Goal: Find specific fact: Find specific fact

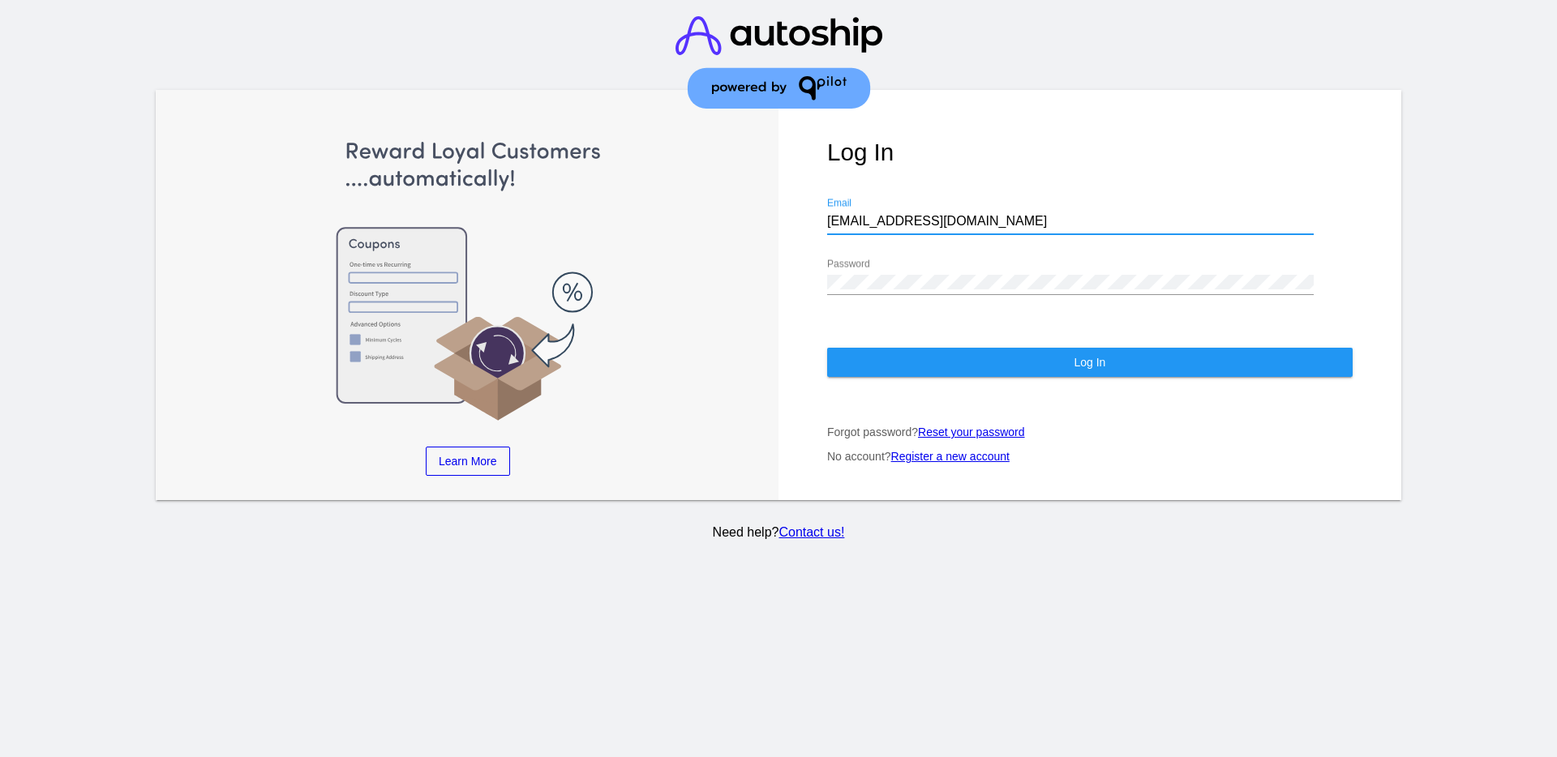
drag, startPoint x: 964, startPoint y: 225, endPoint x: 770, endPoint y: 236, distance: 194.1
click at [770, 236] on div "Learn More Learn How Learn More Learn How Learn More Learn How ‹ › Log In [EMAI…" at bounding box center [779, 295] width 1246 height 410
paste input "[EMAIL_ADDRESS][DOMAIN_NAME]"
type input "[EMAIL_ADDRESS][DOMAIN_NAME]"
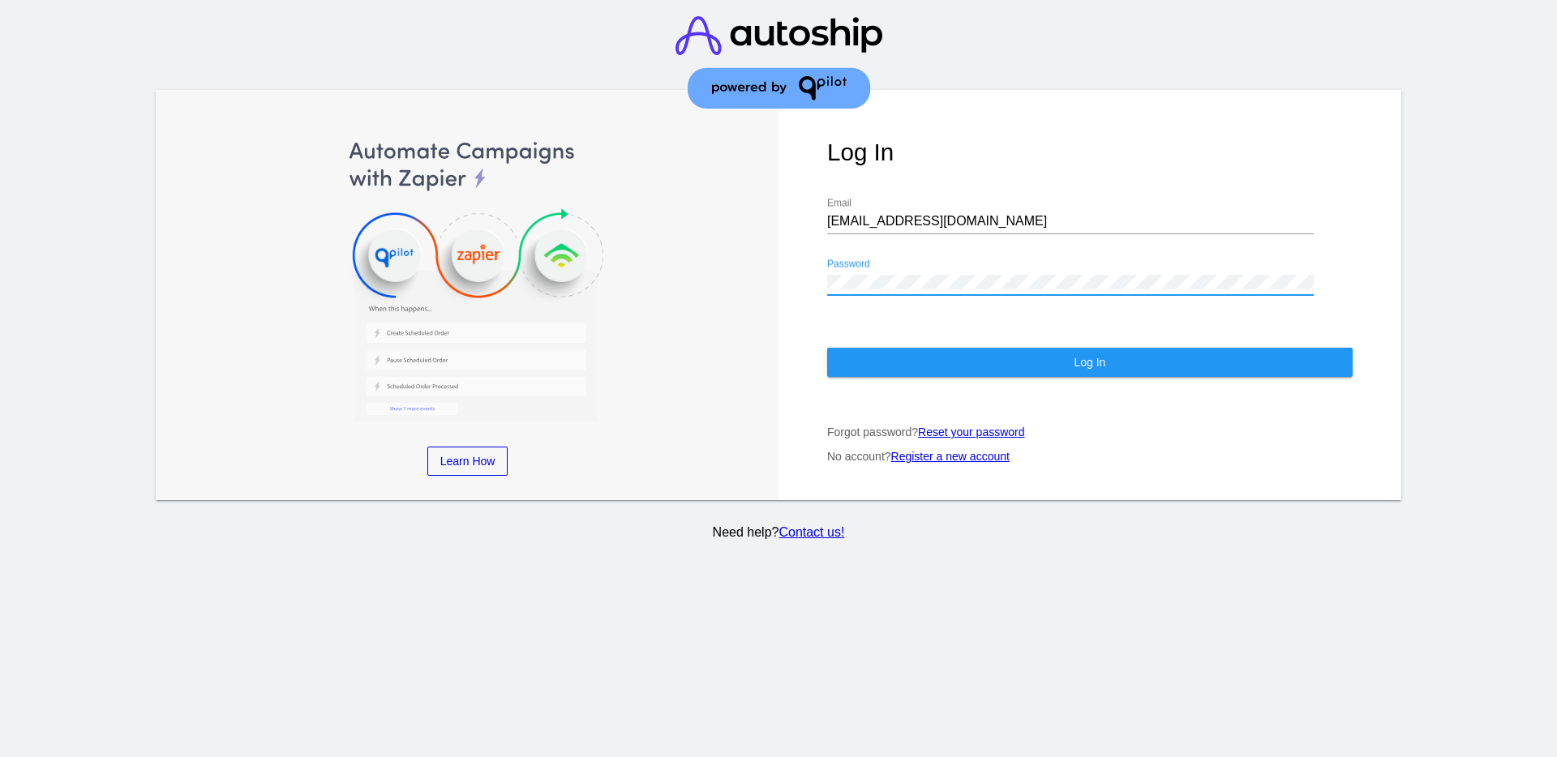
click at [804, 285] on div "Log In [EMAIL_ADDRESS][DOMAIN_NAME] Email Password Log In Forgot password? Rese…" at bounding box center [1090, 295] width 623 height 410
click at [883, 368] on button "Log In" at bounding box center [1090, 362] width 526 height 29
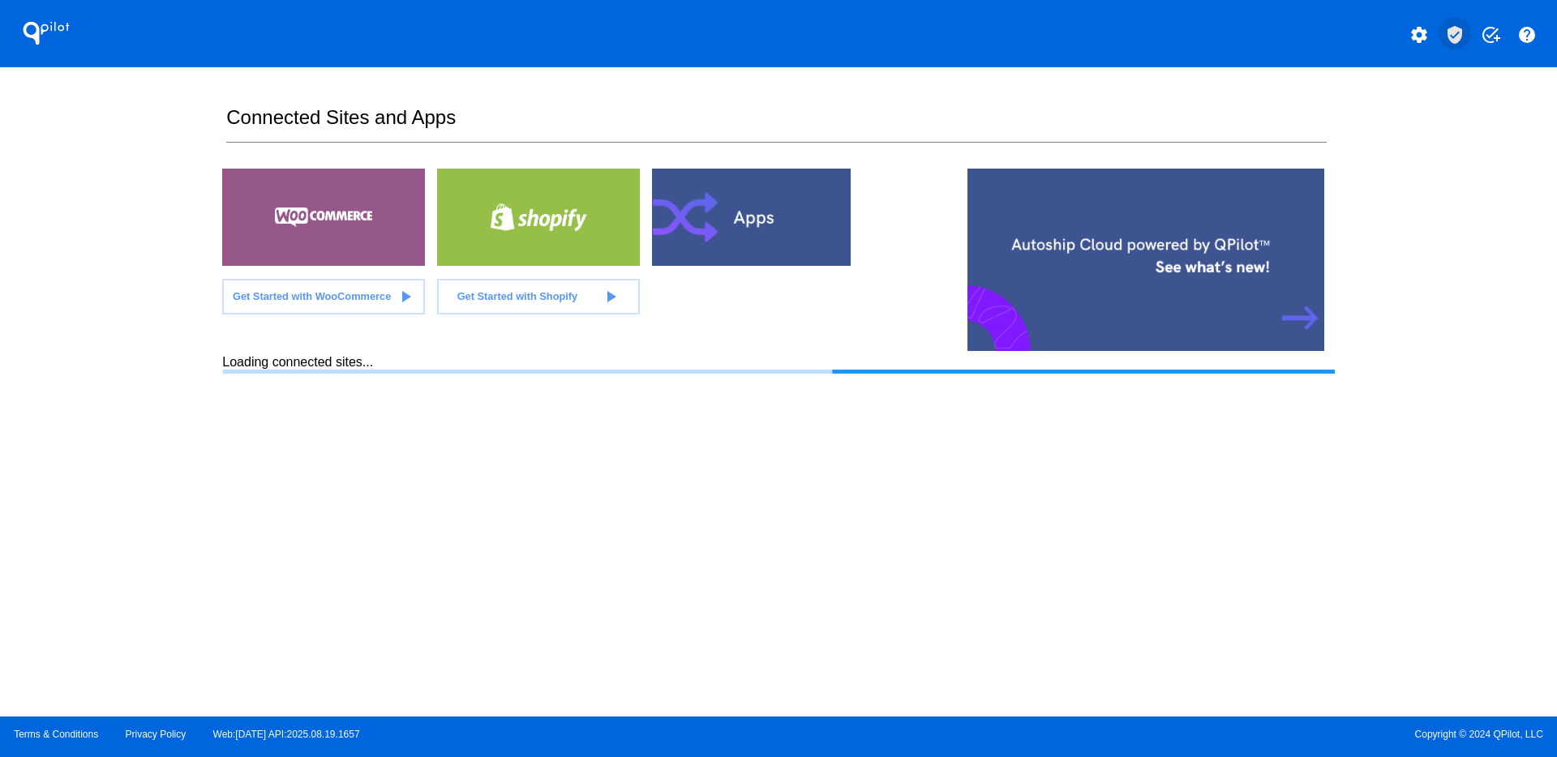
click at [1463, 32] on mat-icon "verified_user" at bounding box center [1454, 34] width 19 height 19
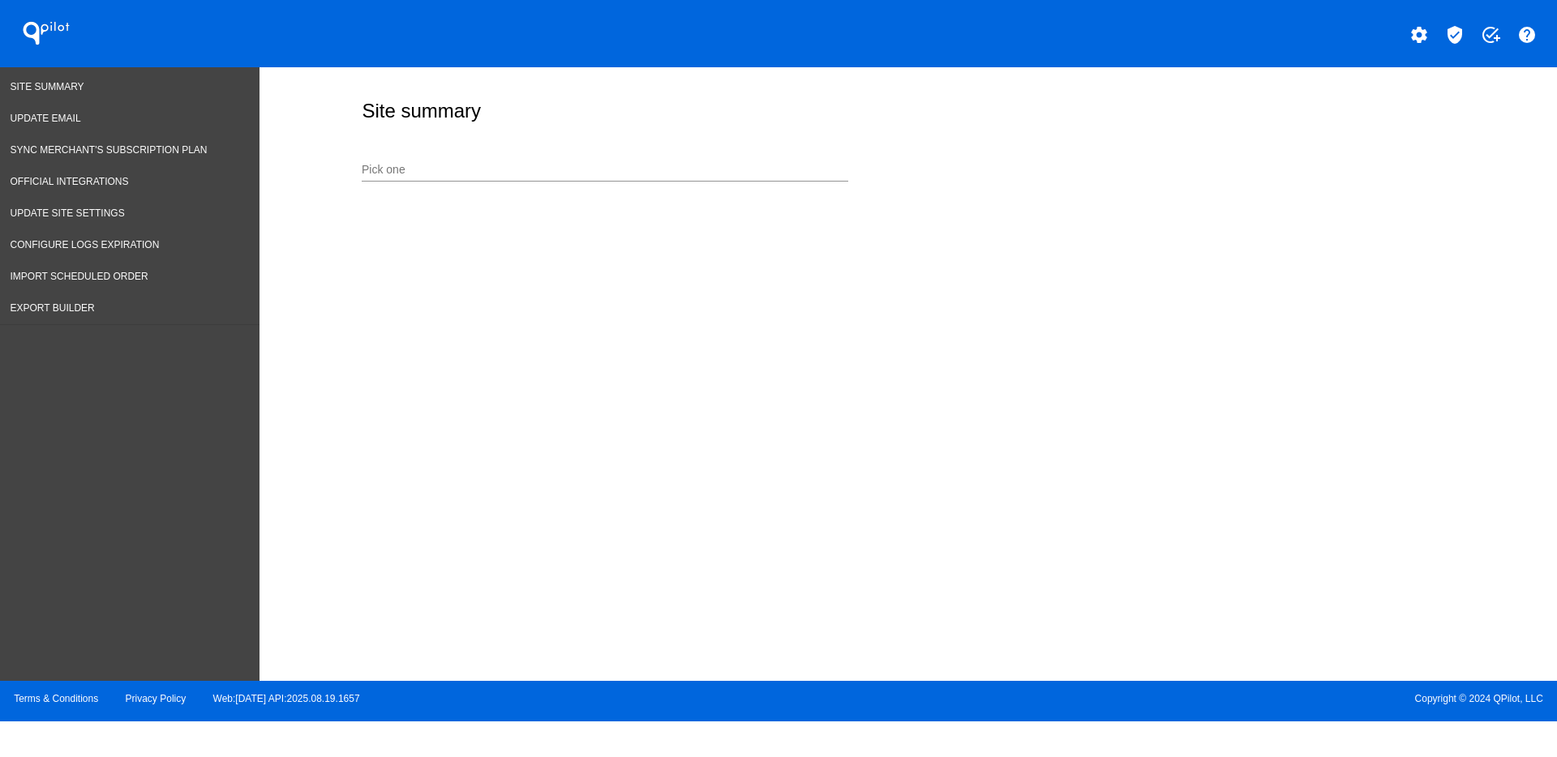
click at [534, 168] on input "Pick one" at bounding box center [605, 170] width 487 height 13
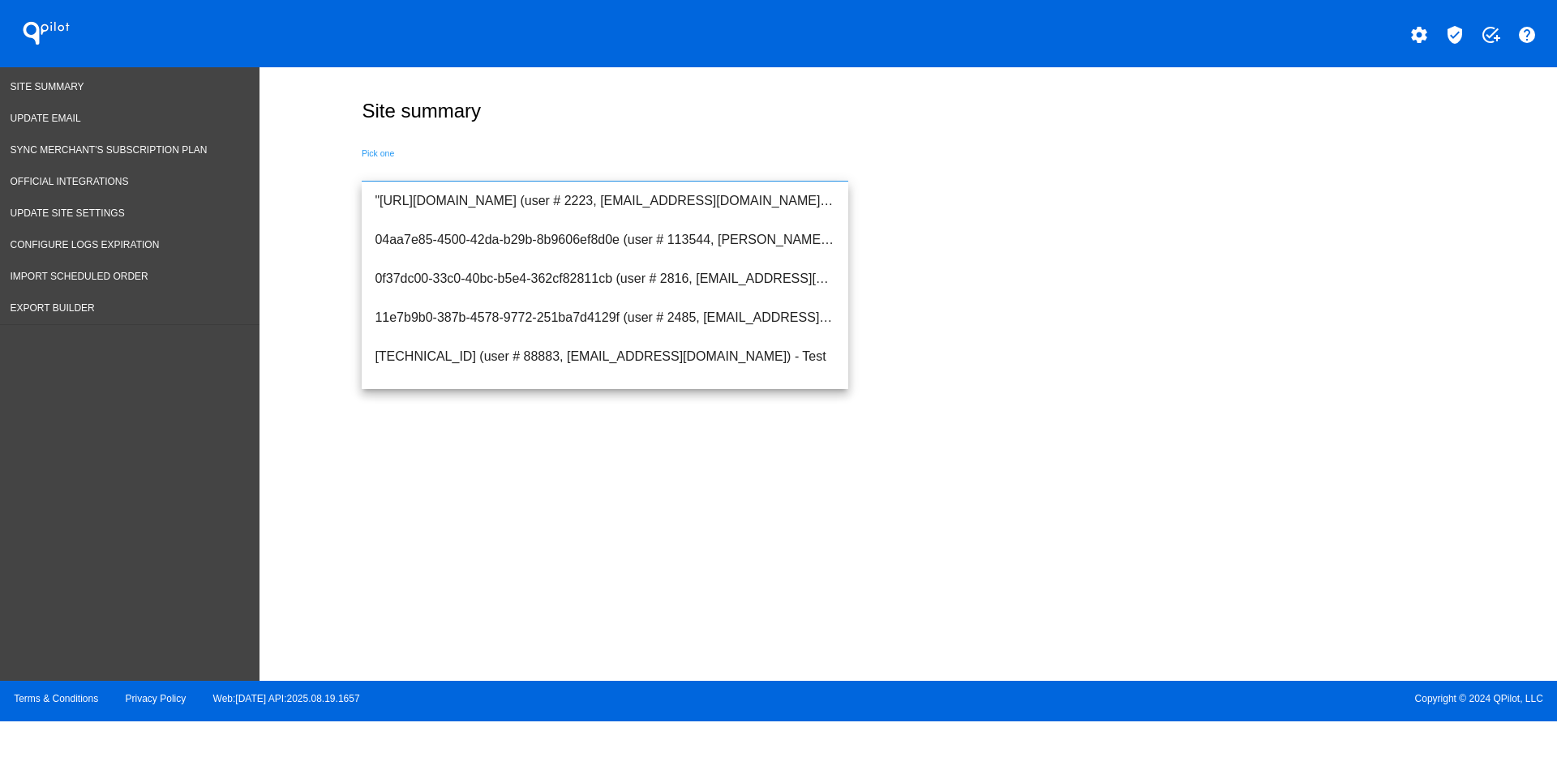
paste input "[EMAIL_ADDRESS][DOMAIN_NAME]"
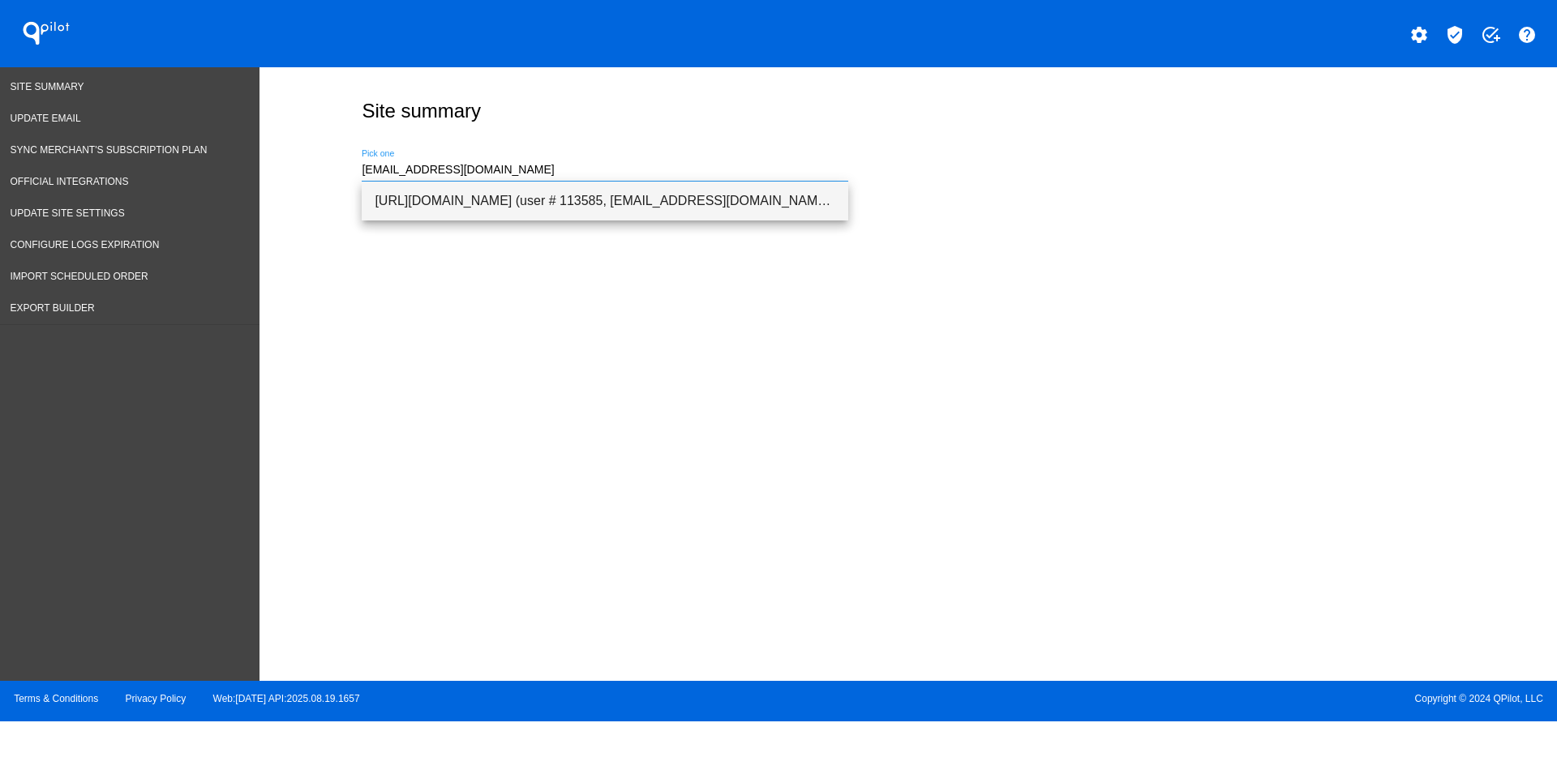
click at [637, 201] on span "[URL][DOMAIN_NAME] (user # 113585, [EMAIL_ADDRESS][DOMAIN_NAME]) - Test" at bounding box center [605, 201] width 461 height 39
type input "[URL][DOMAIN_NAME] (user # 113585, [EMAIL_ADDRESS][DOMAIN_NAME]) - Test"
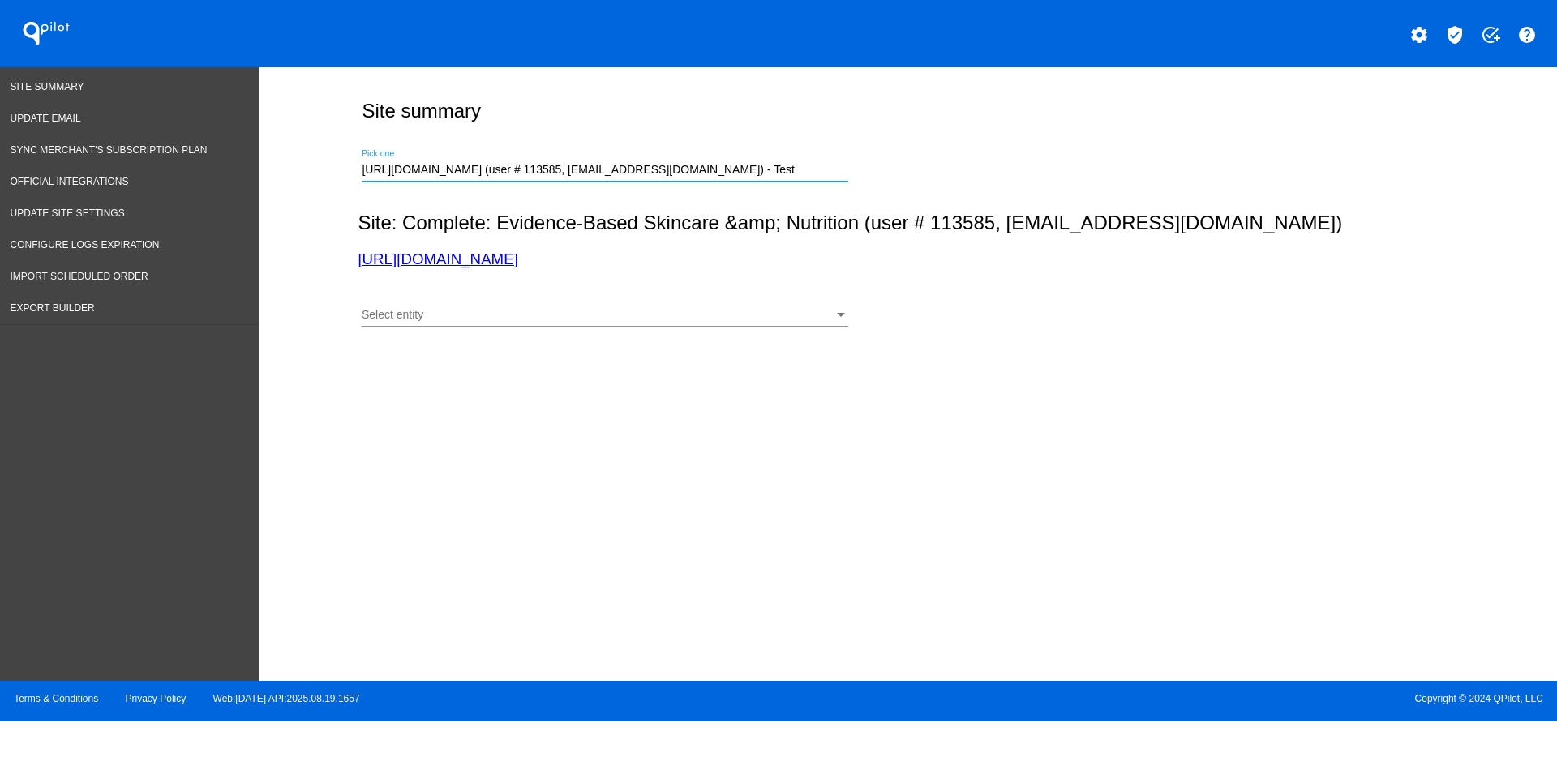
click at [666, 321] on div "Select entity" at bounding box center [598, 315] width 472 height 13
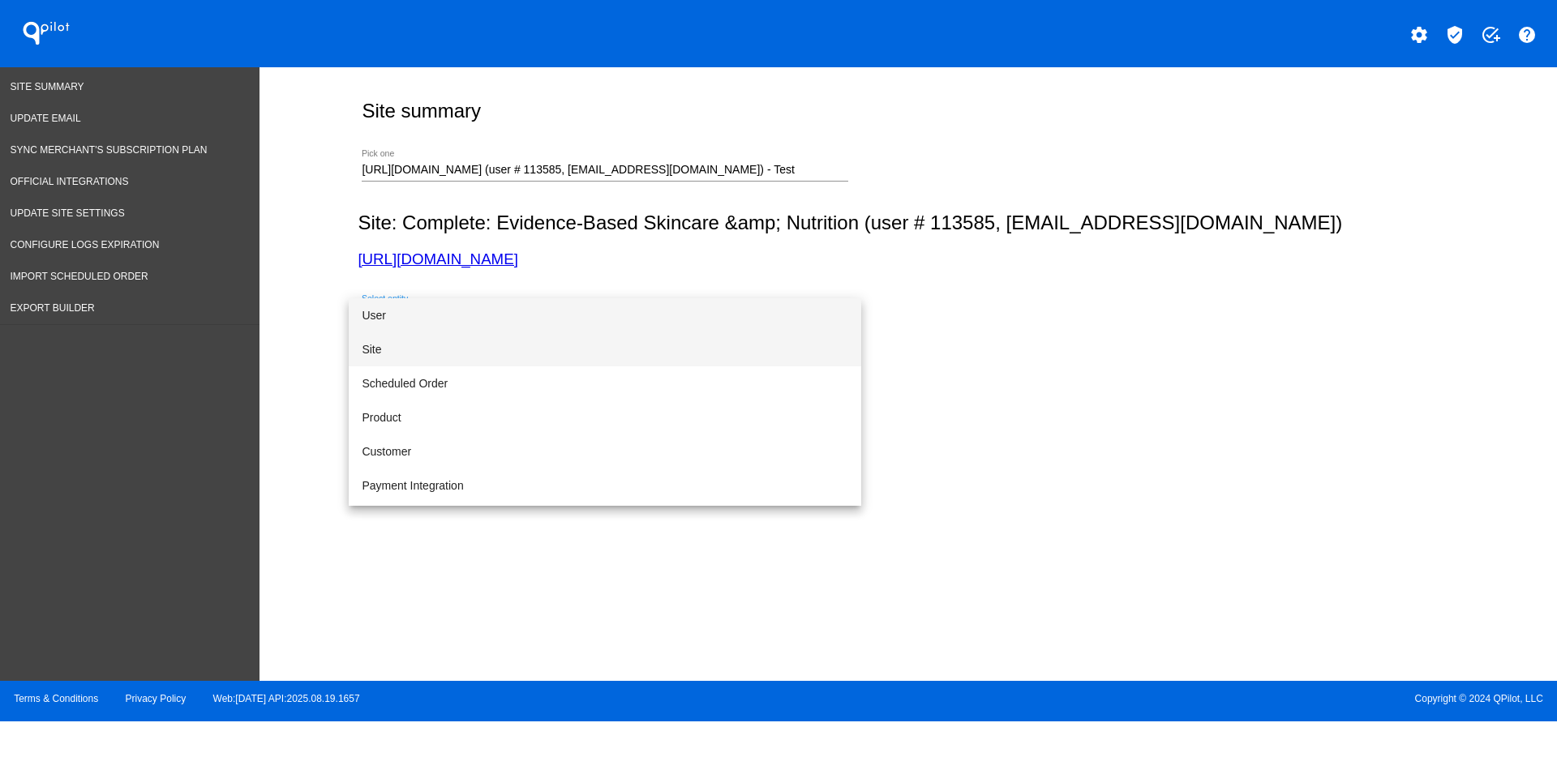
click at [614, 341] on span "Site" at bounding box center [605, 350] width 487 height 34
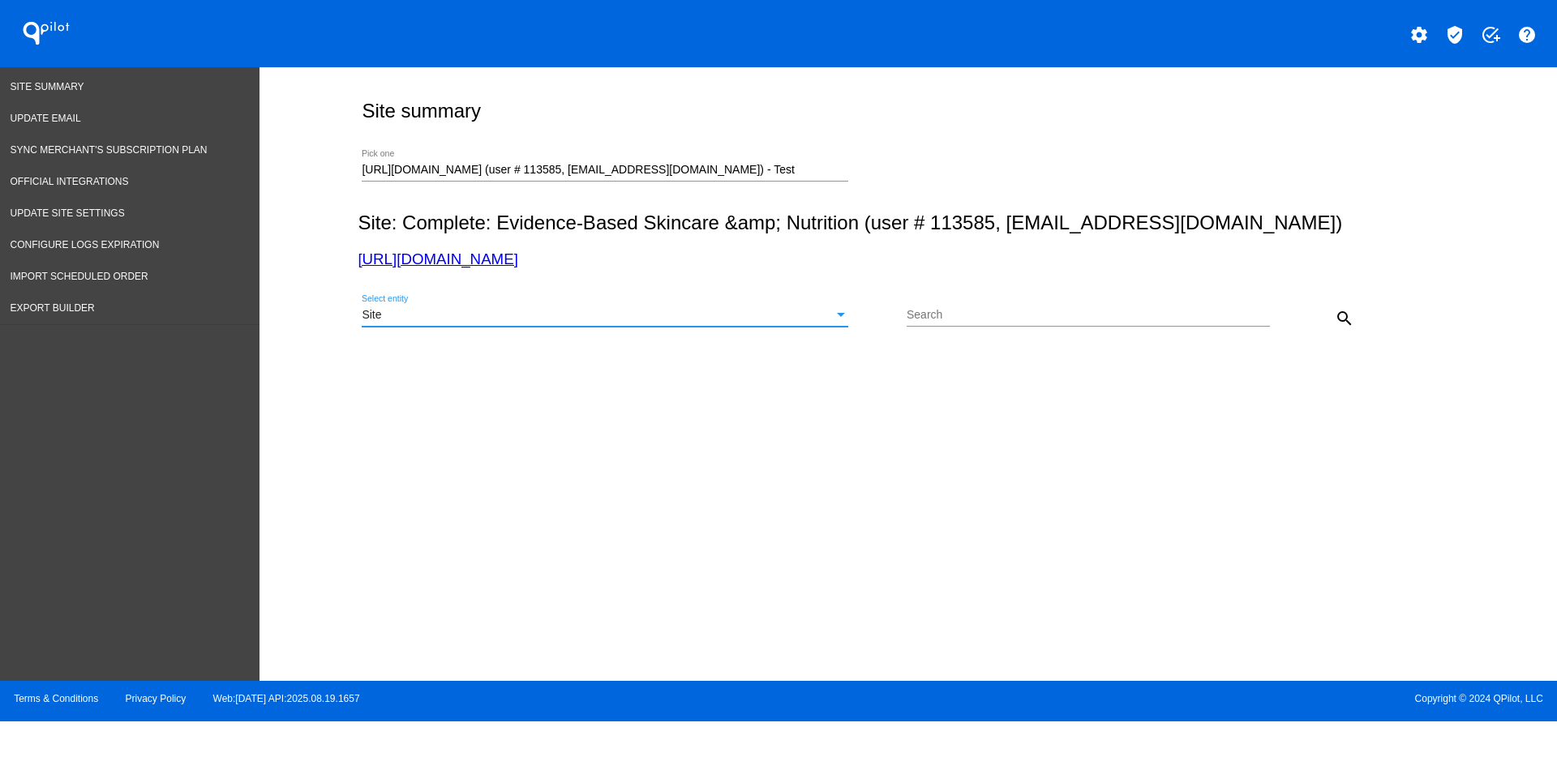
click at [1336, 322] on mat-icon "search" at bounding box center [1344, 318] width 19 height 19
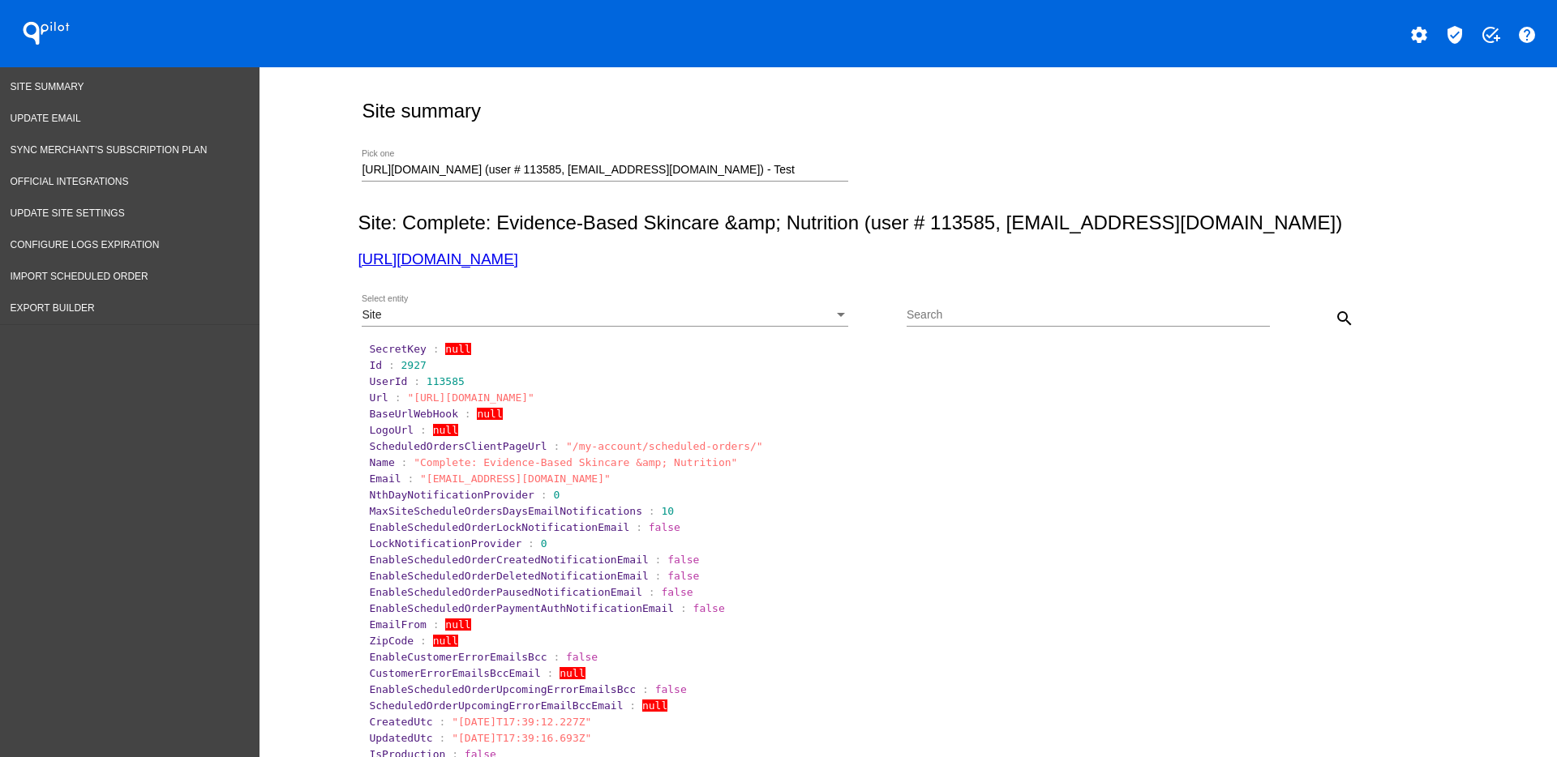
drag, startPoint x: 390, startPoint y: 367, endPoint x: 472, endPoint y: 357, distance: 82.6
click at [472, 358] on section "Id : 2927" at bounding box center [909, 365] width 1084 height 15
click at [401, 367] on span "2927" at bounding box center [413, 365] width 25 height 12
drag, startPoint x: 388, startPoint y: 365, endPoint x: 427, endPoint y: 359, distance: 39.3
click at [427, 359] on section "Id : 2927" at bounding box center [909, 365] width 1080 height 12
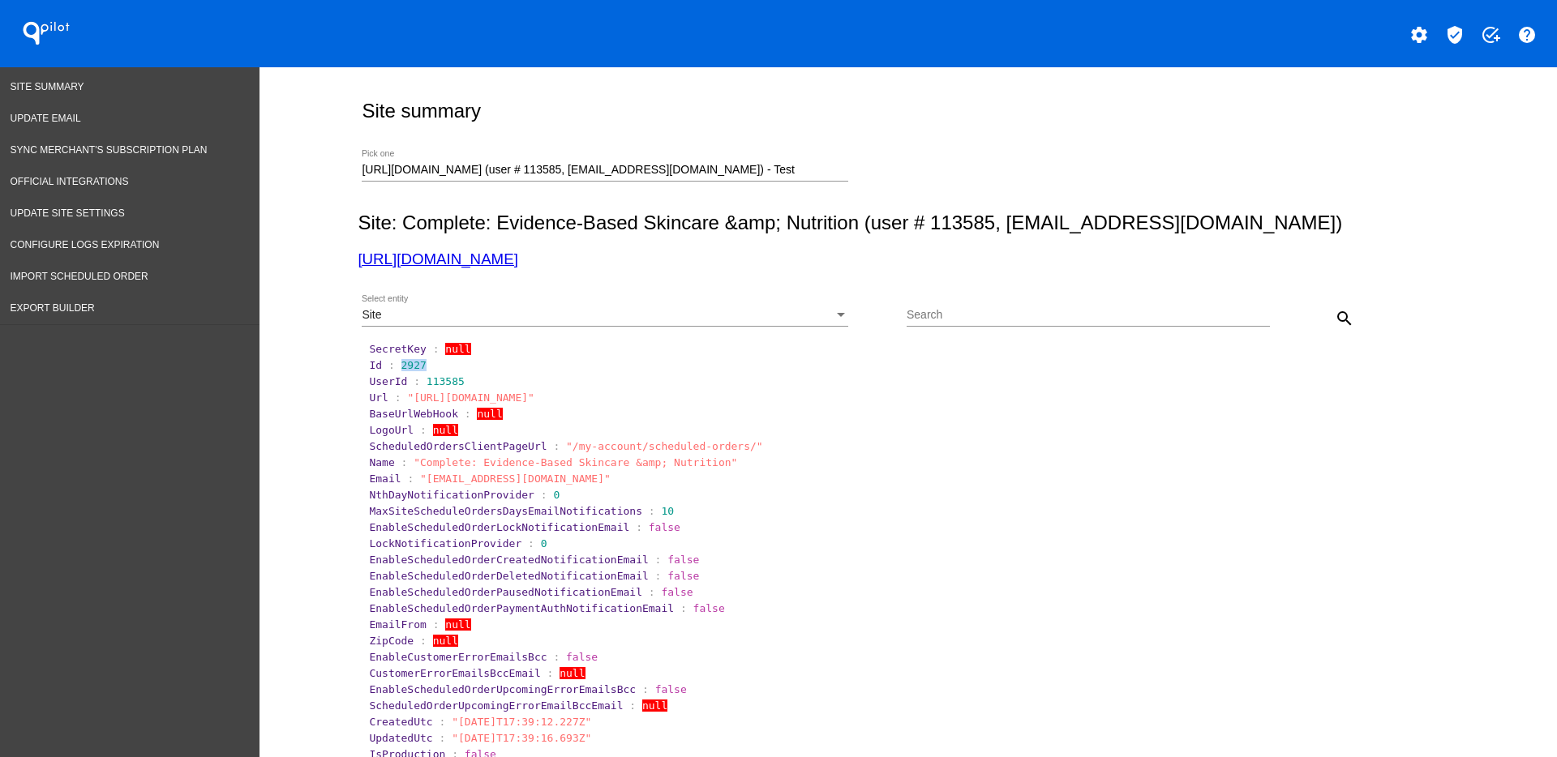
copy span "2927"
